Goal: Information Seeking & Learning: Learn about a topic

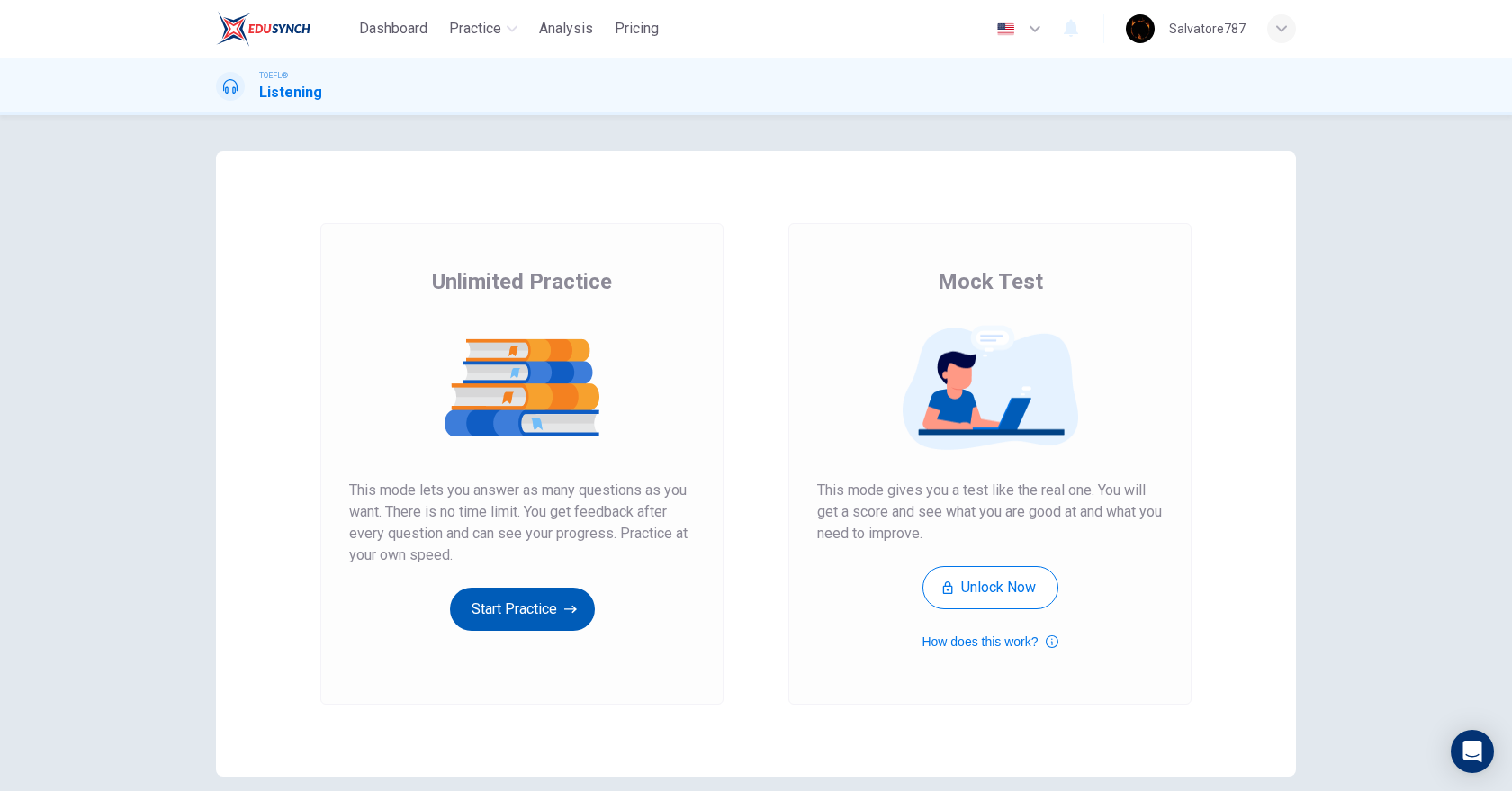
click at [462, 588] on button "Start Practice" at bounding box center [523, 610] width 145 height 43
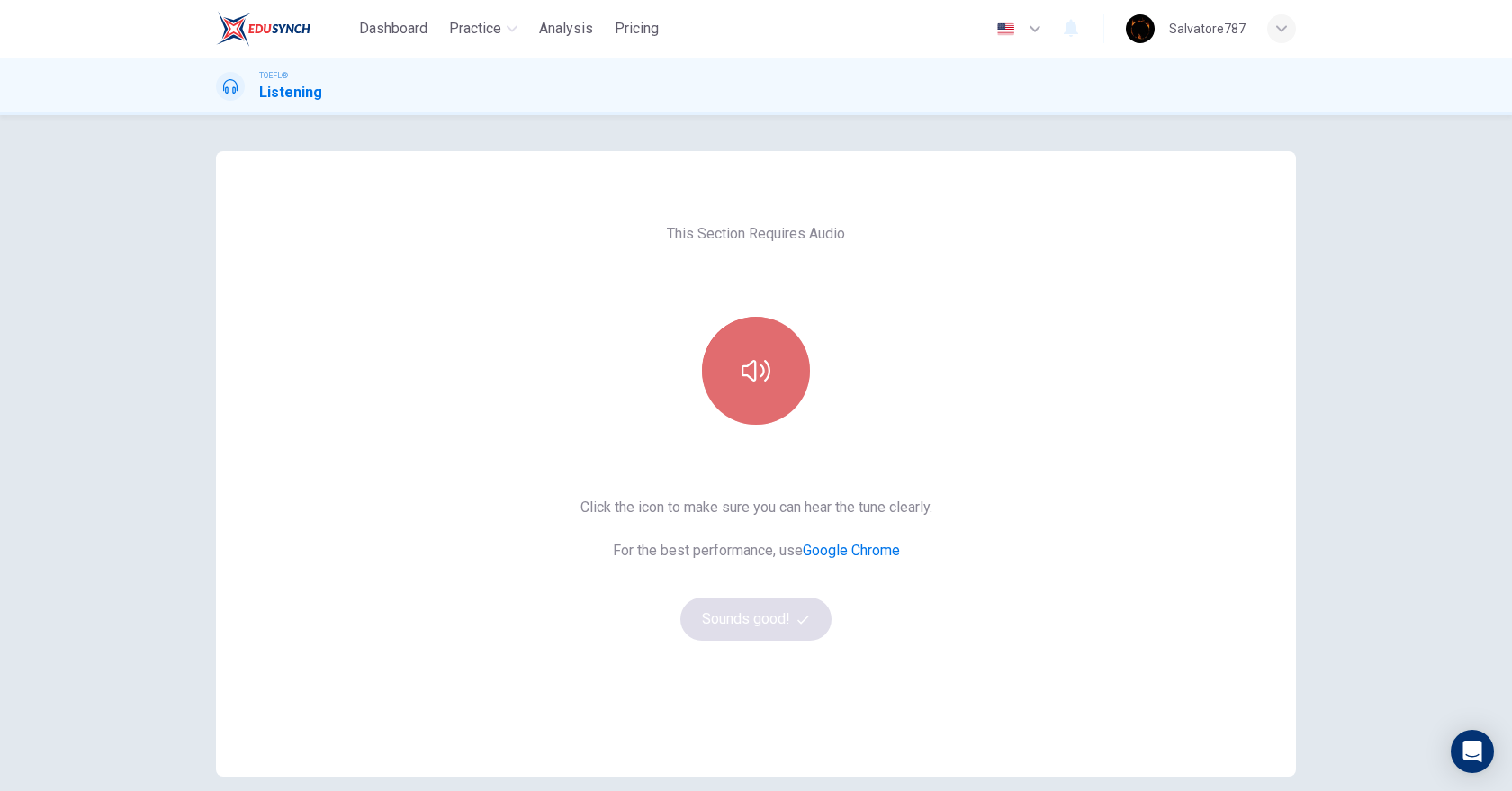
click at [714, 338] on button "button" at bounding box center [756, 371] width 108 height 108
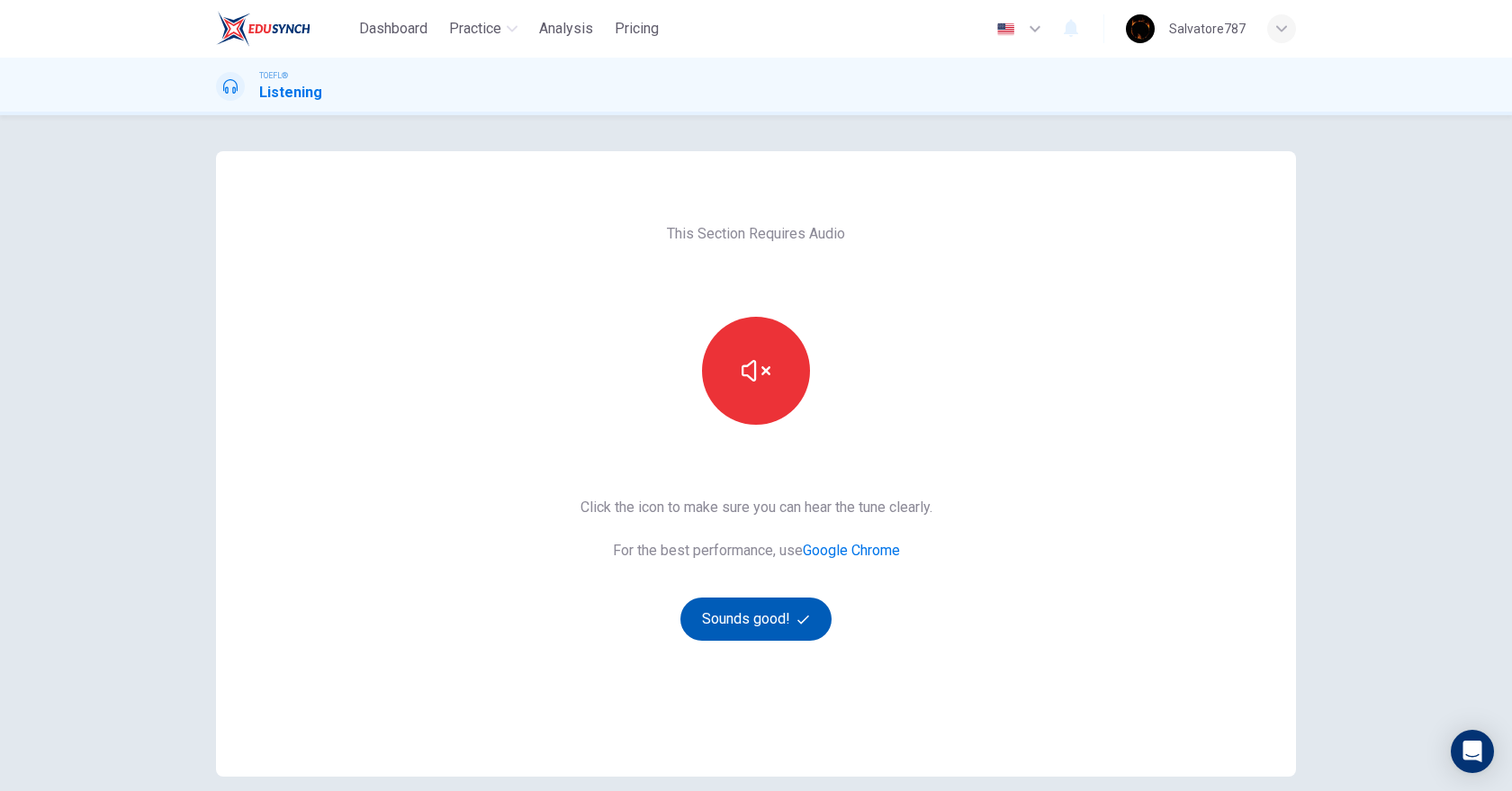
click at [739, 625] on button "Sounds good!" at bounding box center [756, 619] width 151 height 43
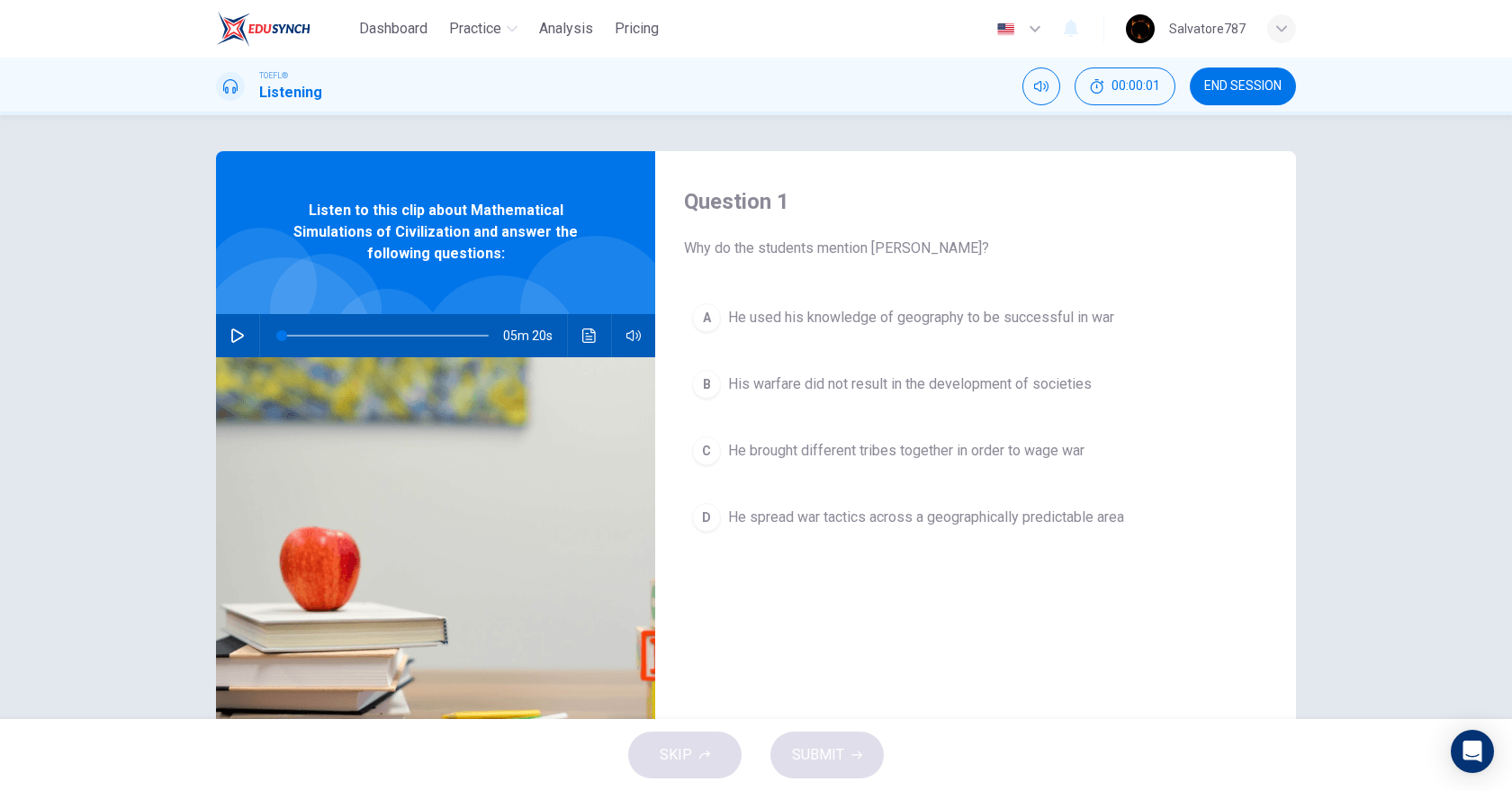
click at [248, 340] on div "05m 20s" at bounding box center [435, 336] width 439 height 43
click at [241, 345] on button "button" at bounding box center [238, 336] width 29 height 43
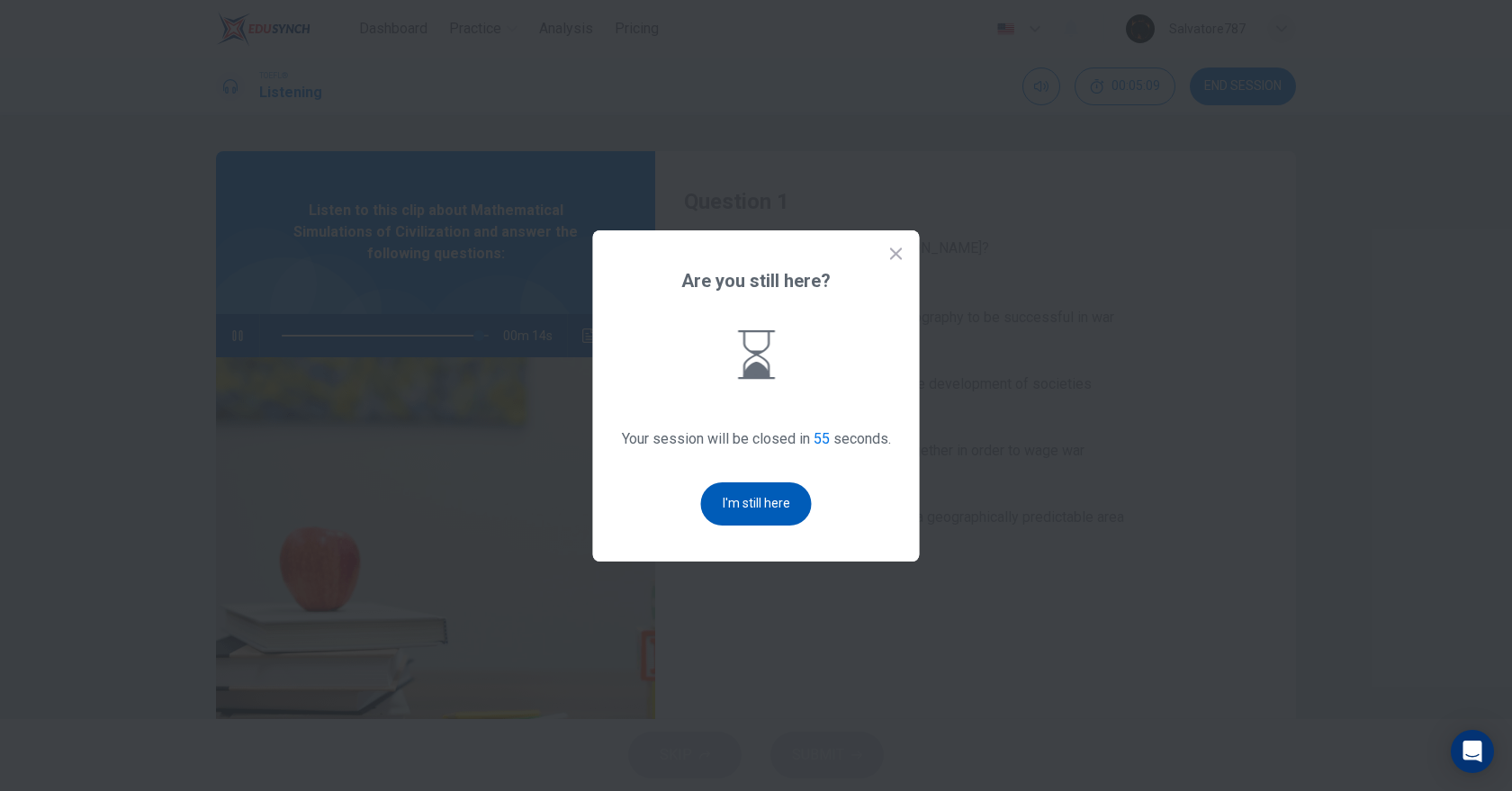
click at [755, 522] on button "I'm still here" at bounding box center [756, 504] width 110 height 43
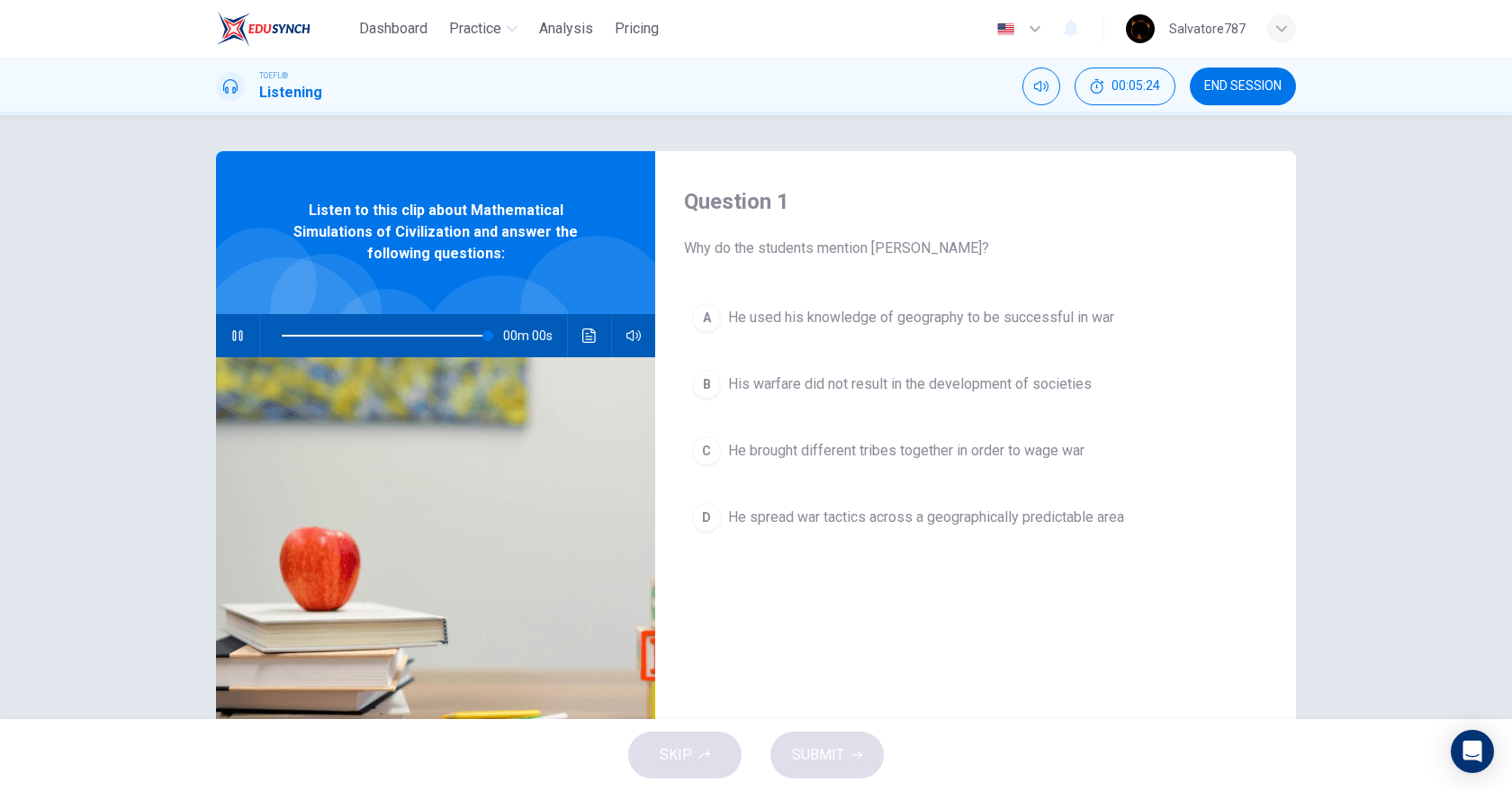
type input "0"
click at [785, 451] on span "He brought different tribes together in order to wage war" at bounding box center [907, 450] width 357 height 22
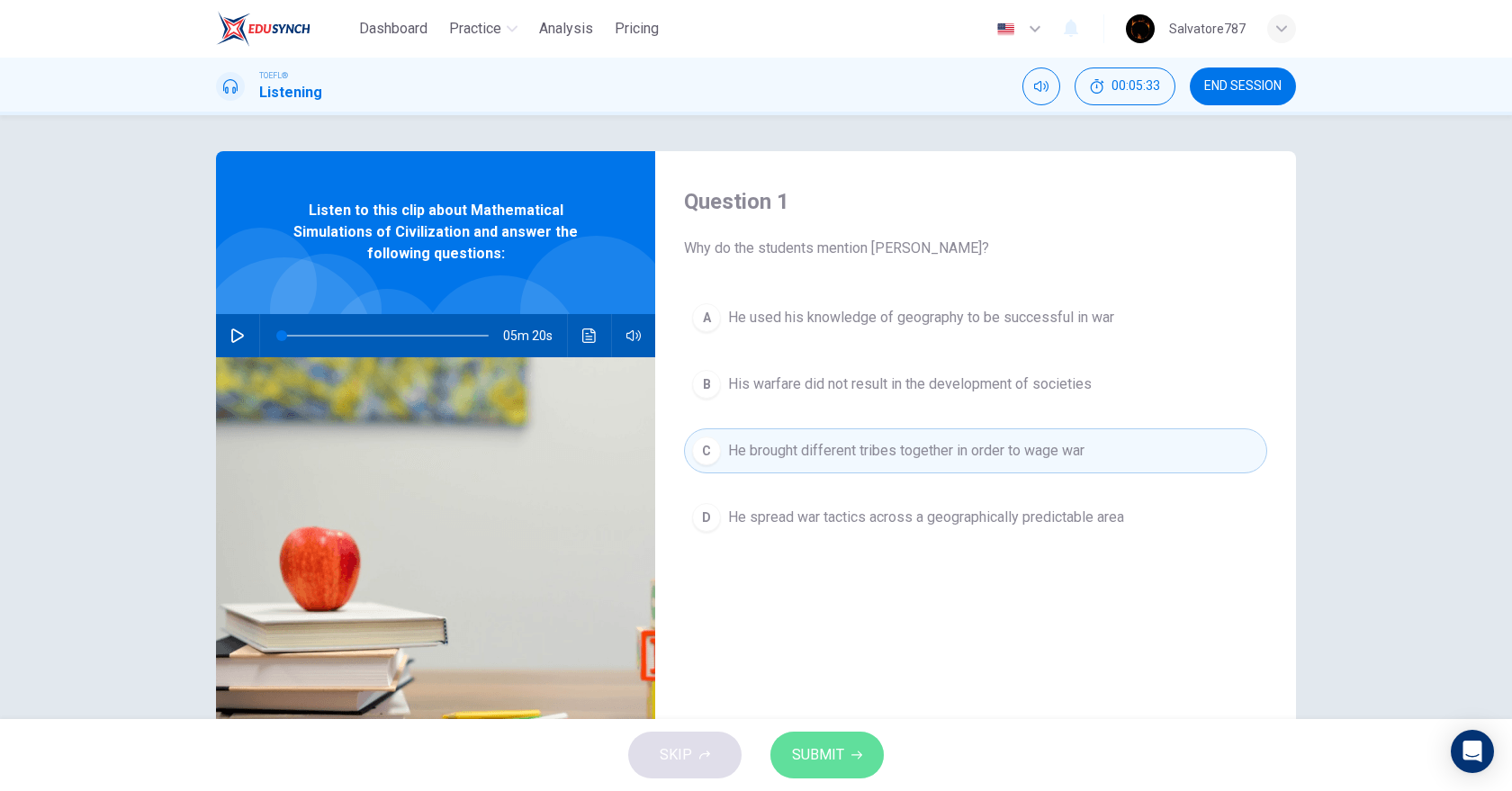
click at [833, 741] on button "SUBMIT" at bounding box center [827, 755] width 113 height 47
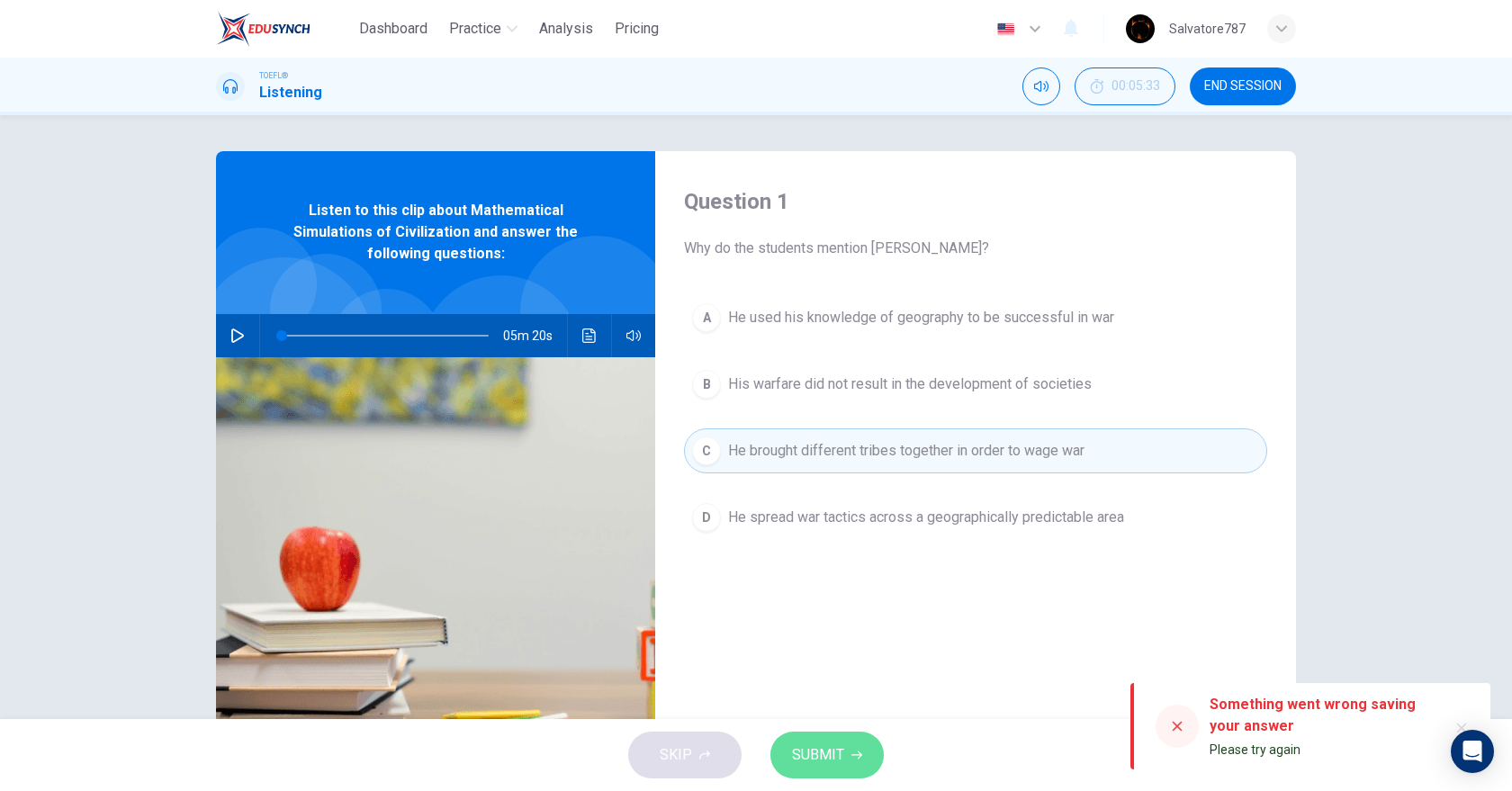
click at [866, 768] on button "SUBMIT" at bounding box center [827, 755] width 113 height 47
click at [1173, 728] on icon at bounding box center [1177, 726] width 14 height 14
click at [1223, 737] on div "Something went wrong saving your answer" at bounding box center [1321, 715] width 224 height 43
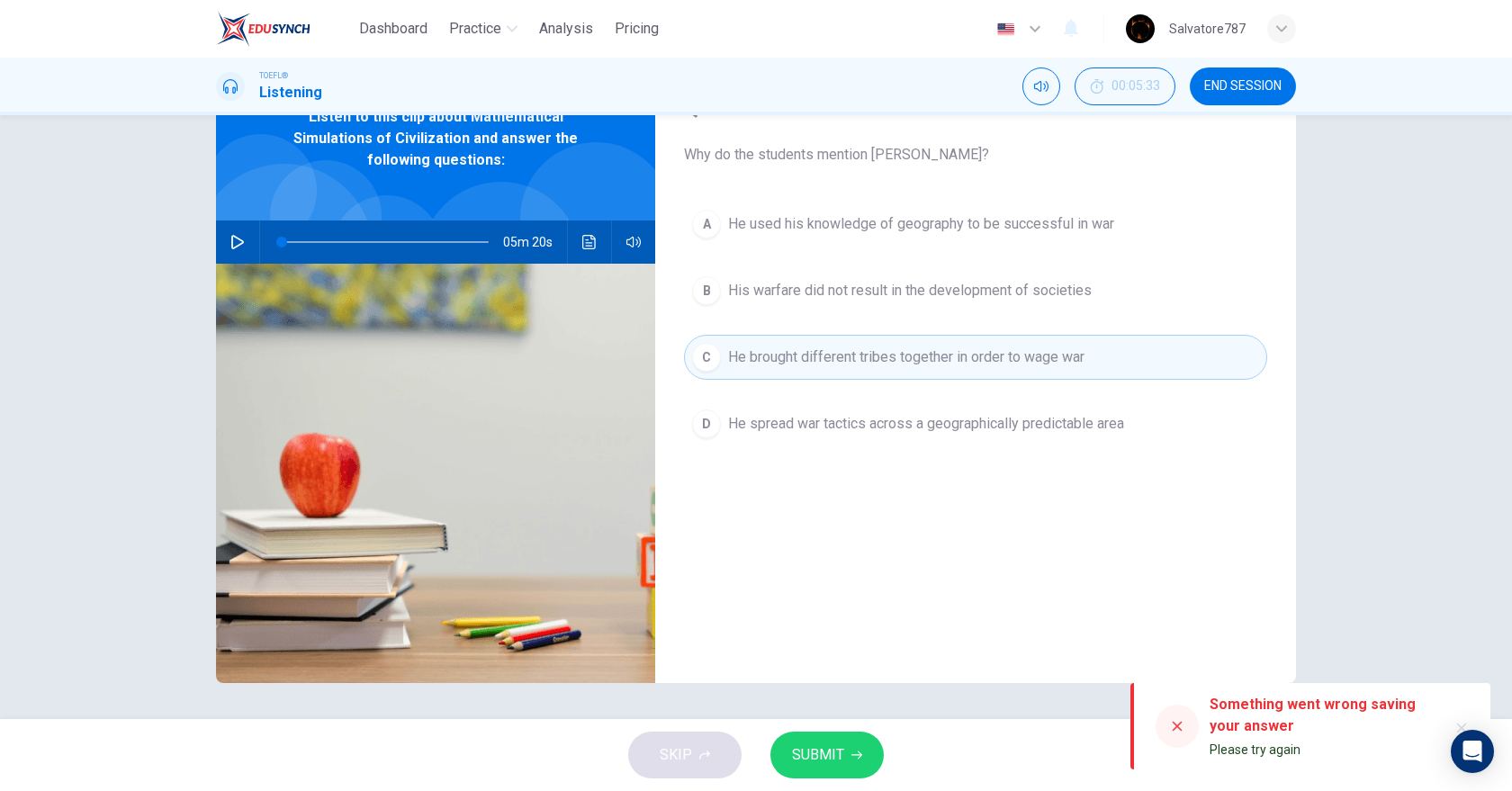
click at [848, 738] on button "SUBMIT" at bounding box center [827, 755] width 113 height 47
